Goal: Find specific page/section: Find specific page/section

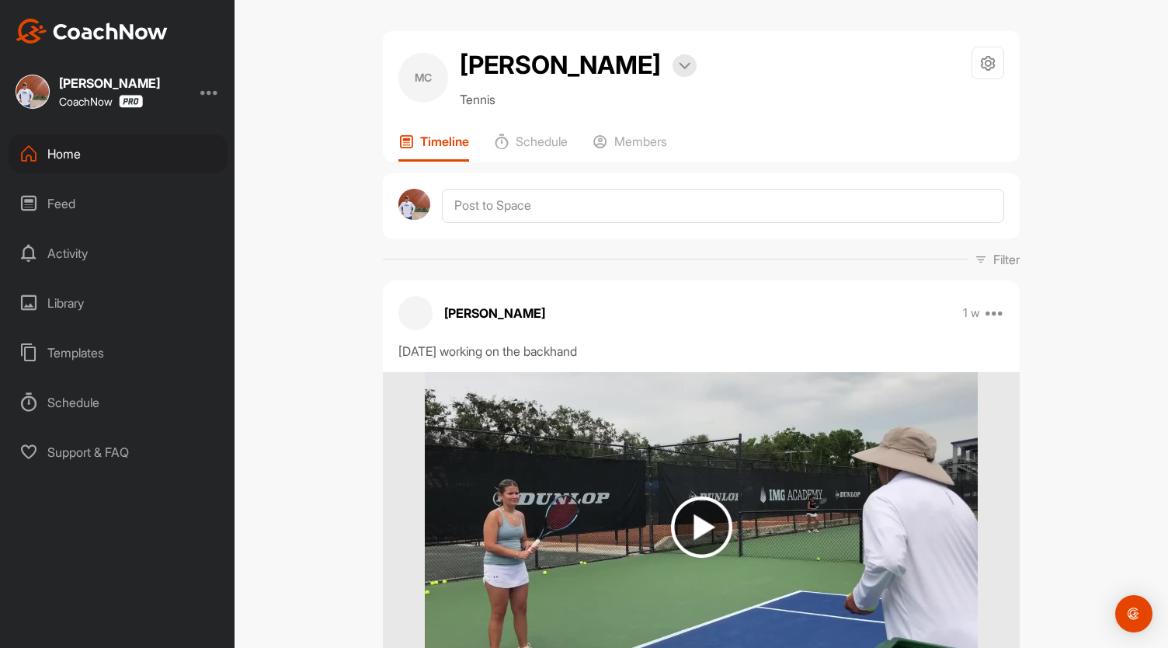
scroll to position [117, 0]
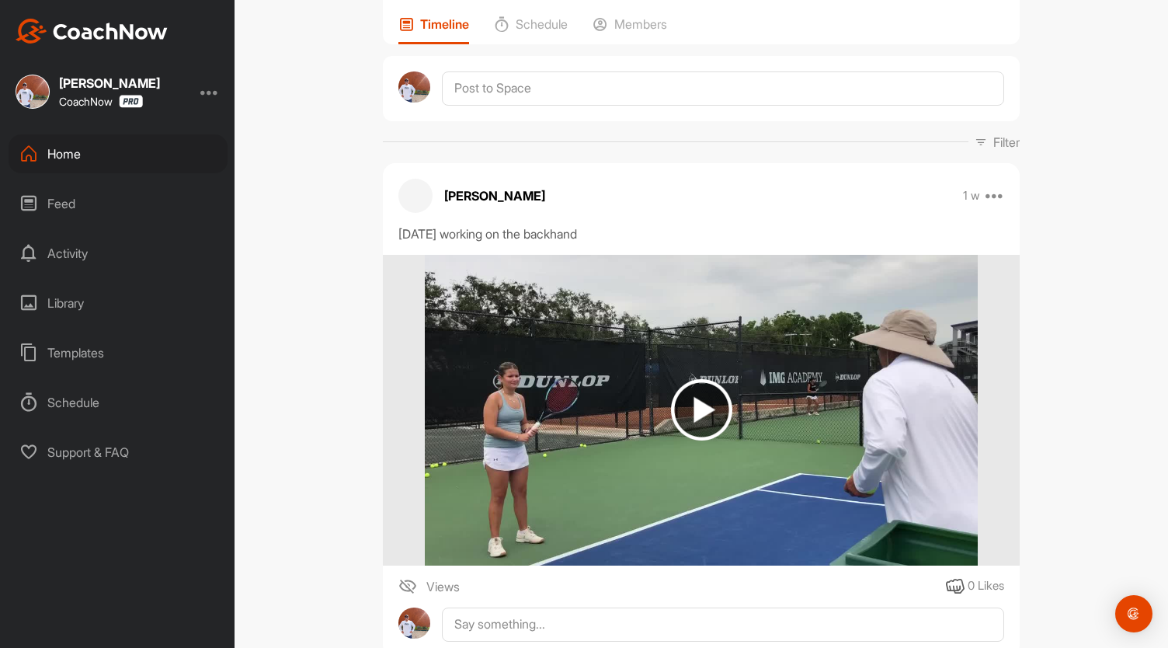
click at [62, 147] on div "Home" at bounding box center [118, 153] width 219 height 39
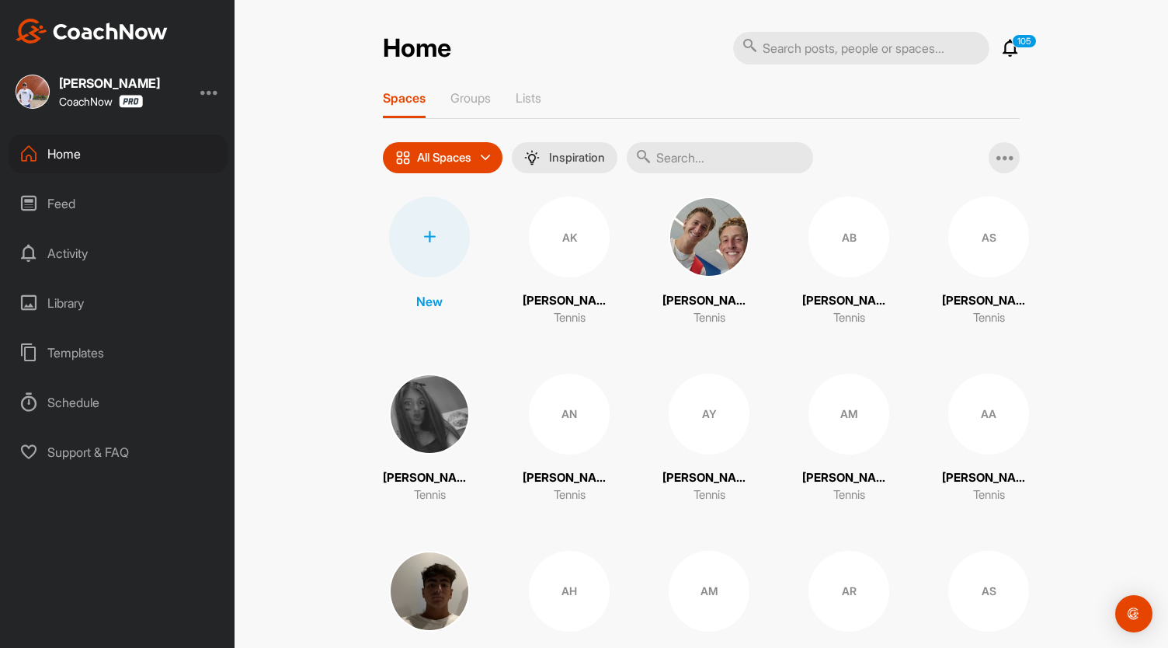
click at [703, 164] on input "text" at bounding box center [720, 157] width 186 height 31
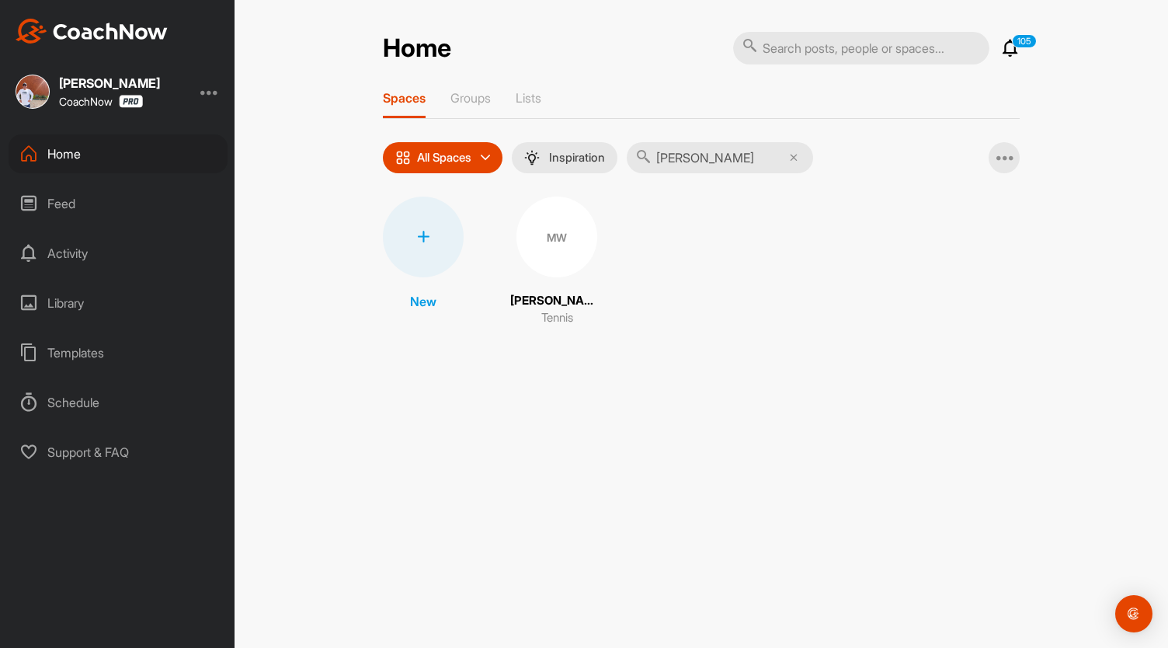
type input "[PERSON_NAME]"
click at [570, 230] on div "MW" at bounding box center [556, 236] width 81 height 81
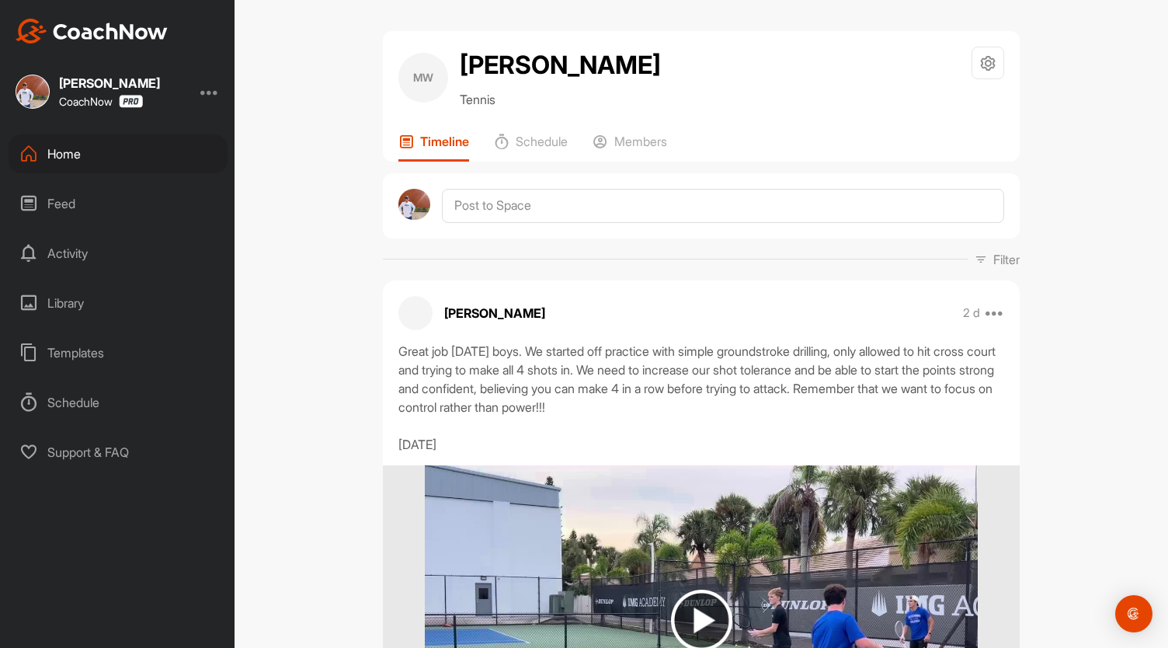
scroll to position [233, 0]
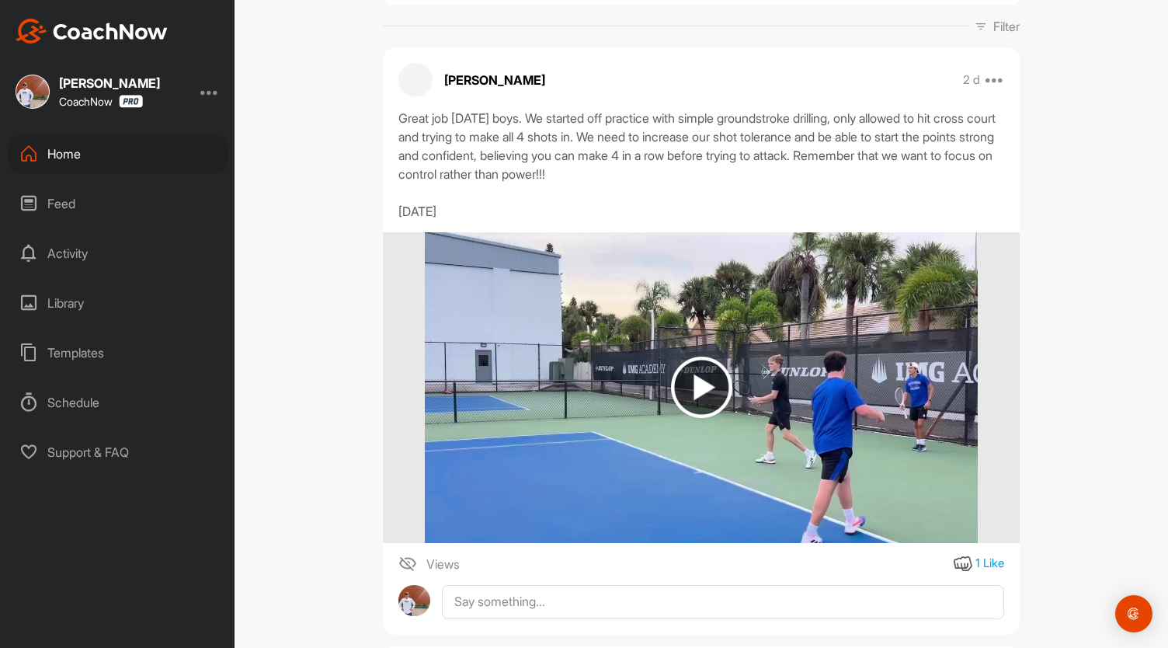
click at [706, 387] on img at bounding box center [701, 386] width 61 height 61
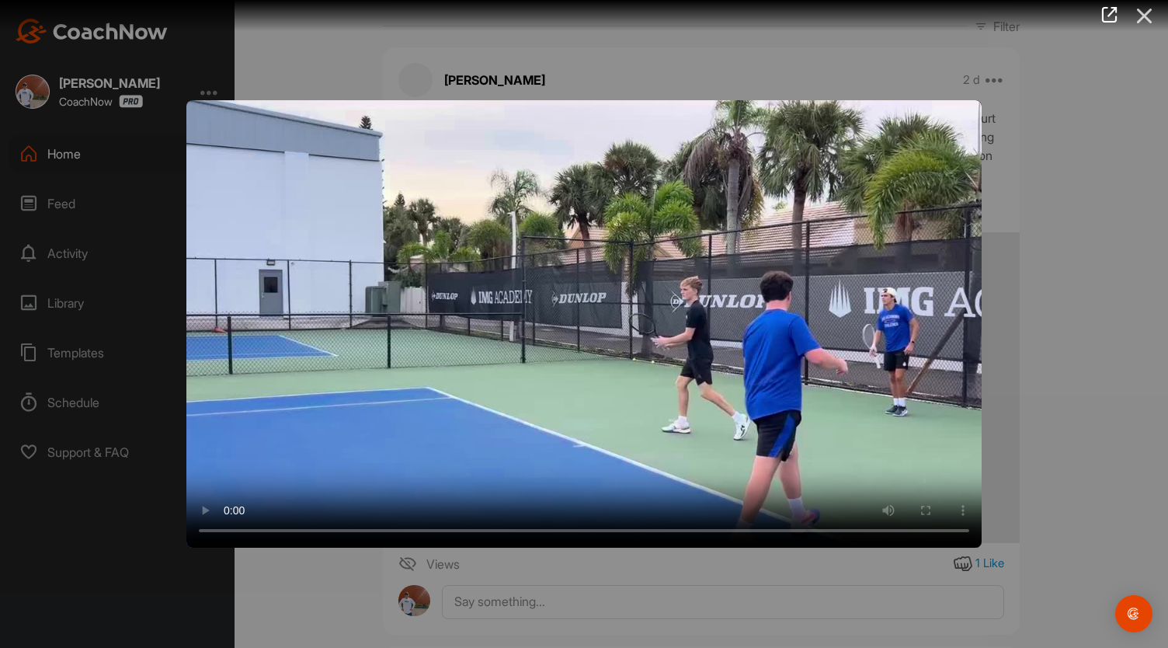
click at [1149, 15] on icon at bounding box center [1145, 16] width 36 height 29
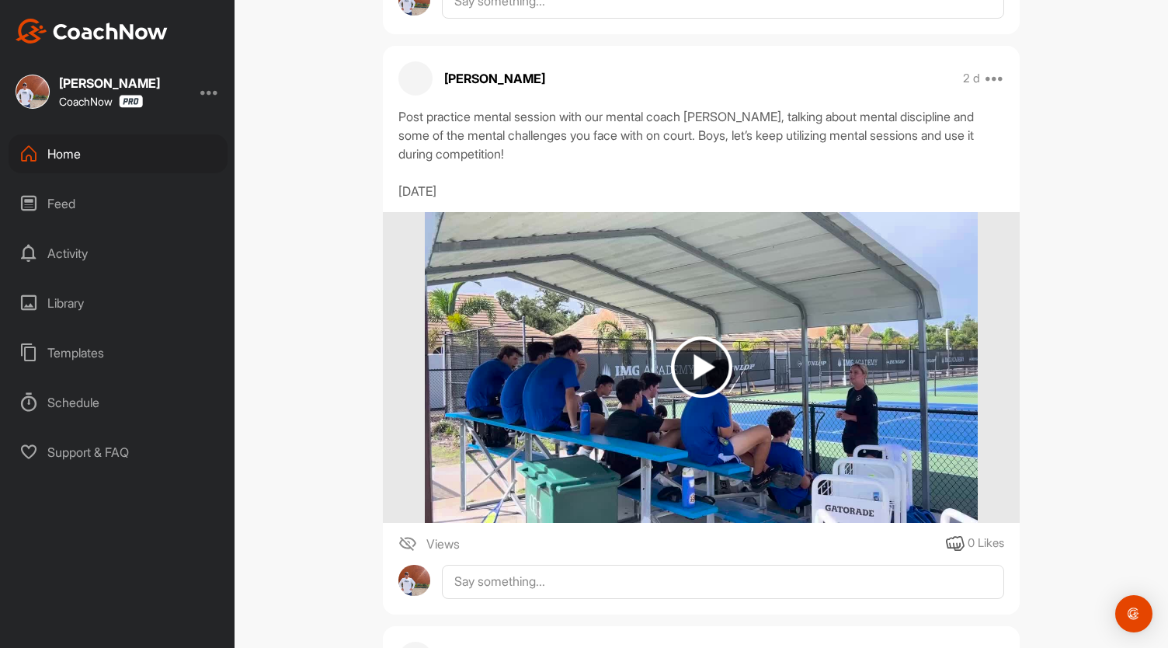
scroll to position [932, 0]
